Goal: Task Accomplishment & Management: Use online tool/utility

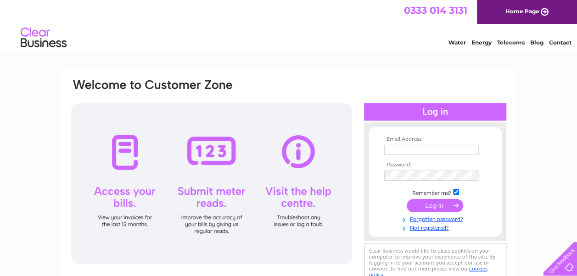
type input "finance@lesl.org"
click at [440, 209] on input "submit" at bounding box center [435, 205] width 56 height 13
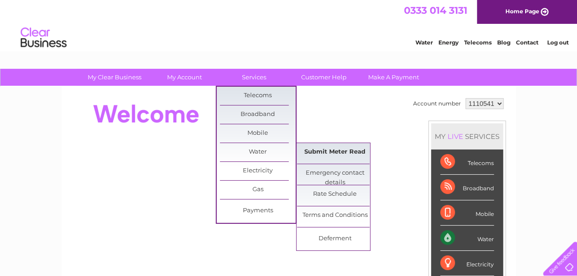
click at [329, 152] on link "Submit Meter Read" at bounding box center [335, 152] width 76 height 18
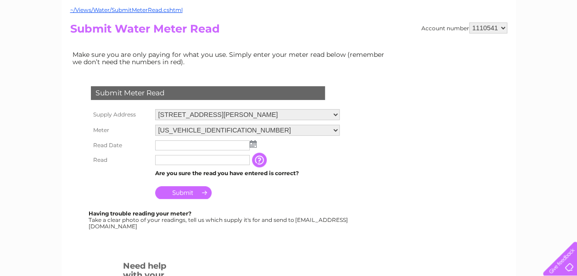
scroll to position [92, 0]
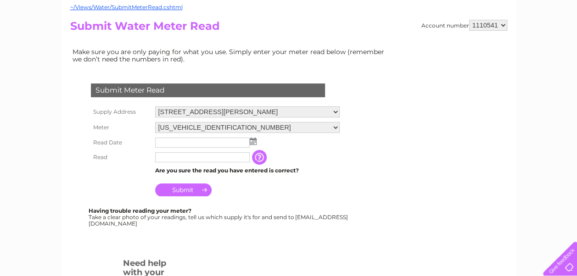
click at [251, 143] on img at bounding box center [253, 141] width 7 height 7
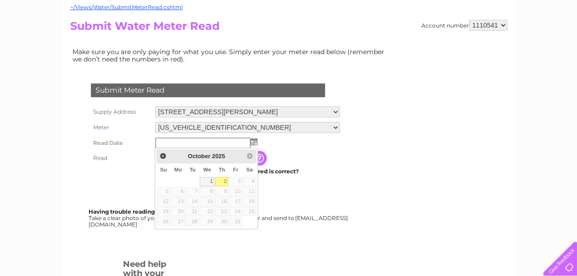
click at [225, 180] on link "2" at bounding box center [221, 181] width 13 height 9
type input "[DATE]"
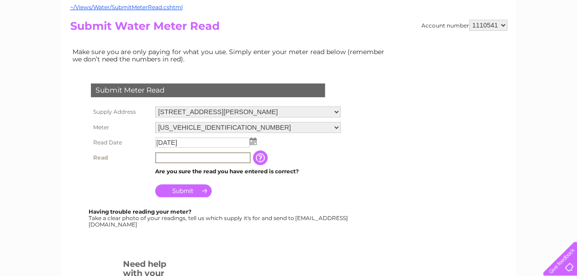
click at [207, 162] on input "text" at bounding box center [203, 157] width 96 height 11
paste input "02183"
type input "02183"
click at [194, 187] on input "Submit" at bounding box center [183, 191] width 56 height 13
